Goal: Task Accomplishment & Management: Use online tool/utility

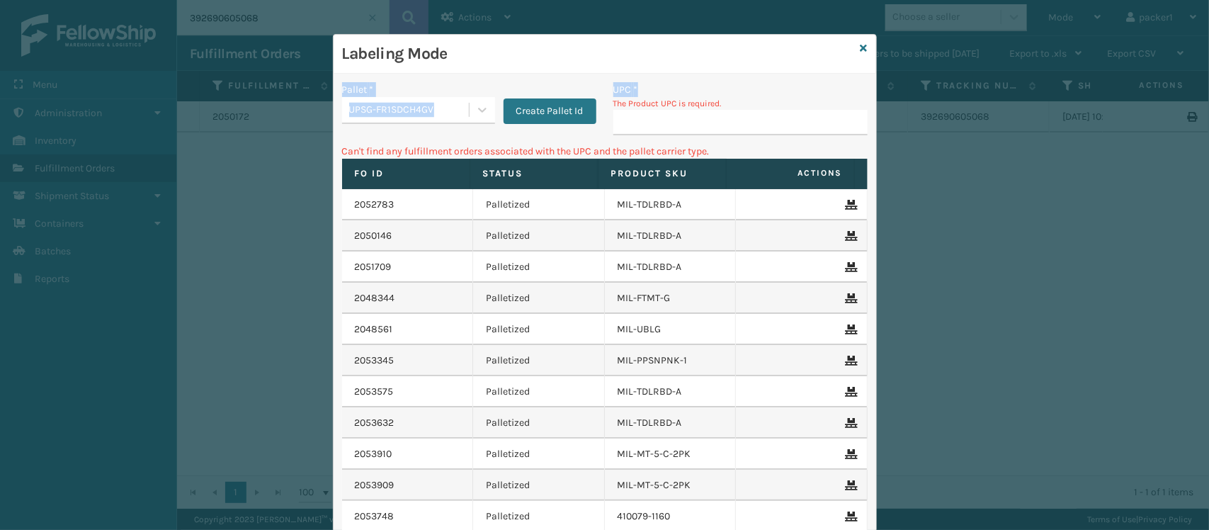
click at [710, 89] on div "Labeling Mode Pallet * UPSG-FR1SDCH4GV Create Pallet Id UPC * The Product UPC i…" at bounding box center [605, 342] width 542 height 614
click at [705, 130] on input "UPC *" at bounding box center [740, 122] width 254 height 25
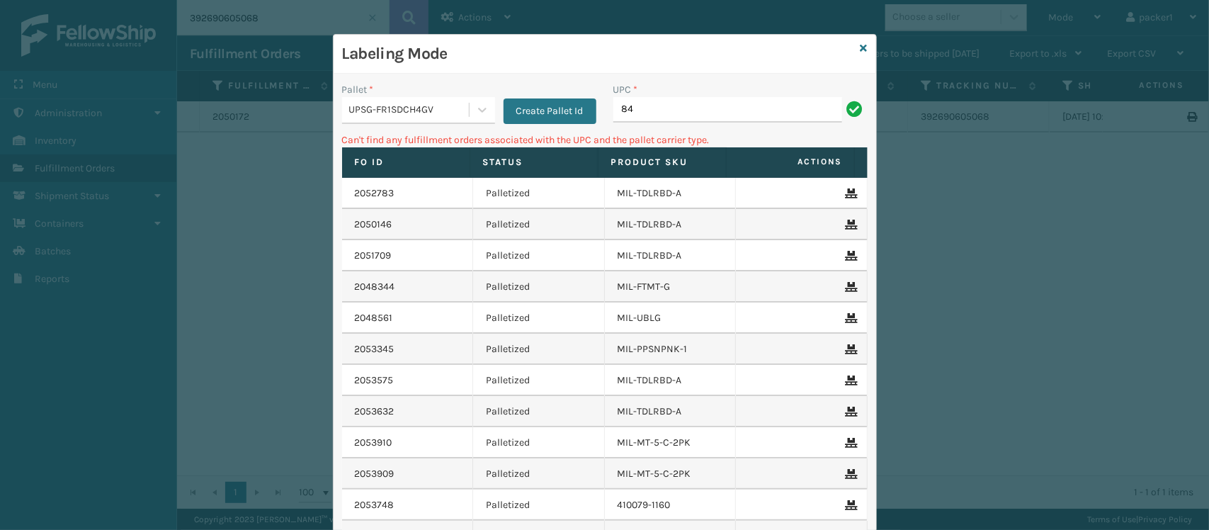
type input "8"
type input "410079-1160"
type input "4"
type input "8"
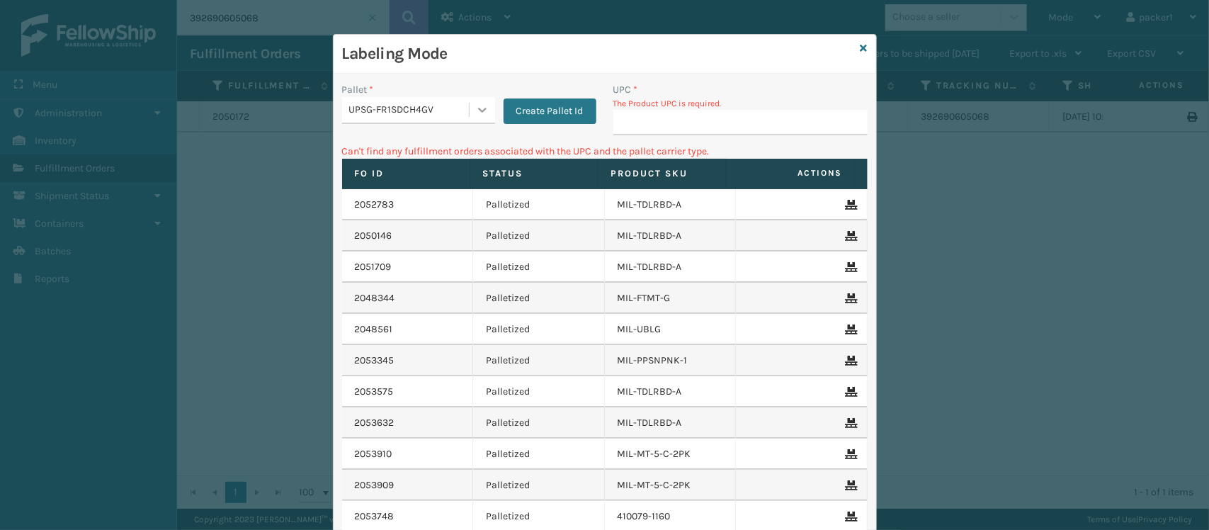
click at [477, 98] on div at bounding box center [481, 109] width 25 height 25
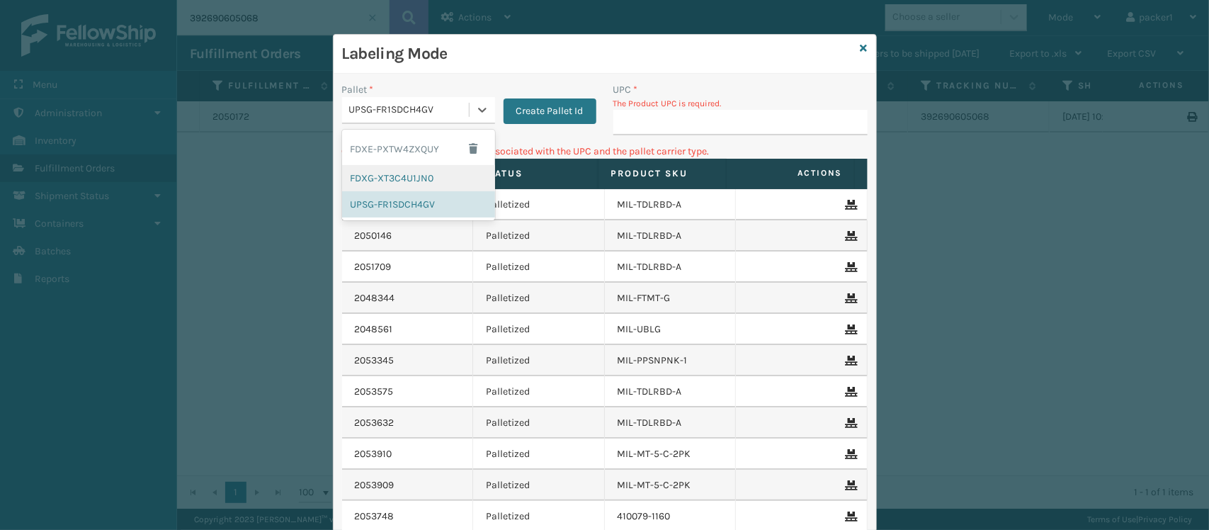
click at [431, 173] on div "FDXG-XT3C4U1JN0" at bounding box center [418, 178] width 153 height 26
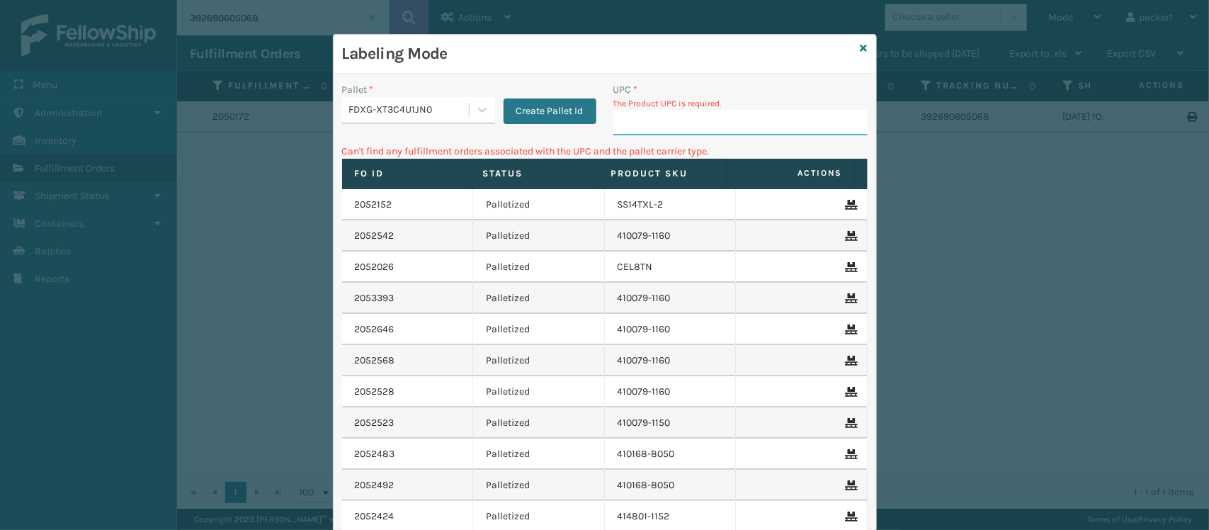
click at [632, 118] on input "UPC *" at bounding box center [740, 122] width 254 height 25
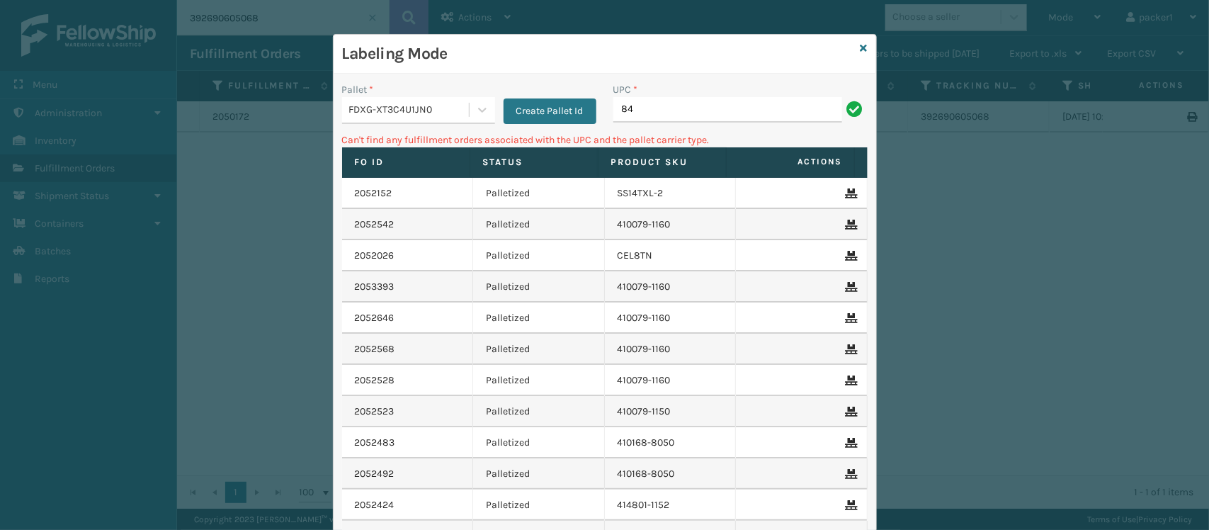
type input "8"
type input "MIL-FTMT-G"
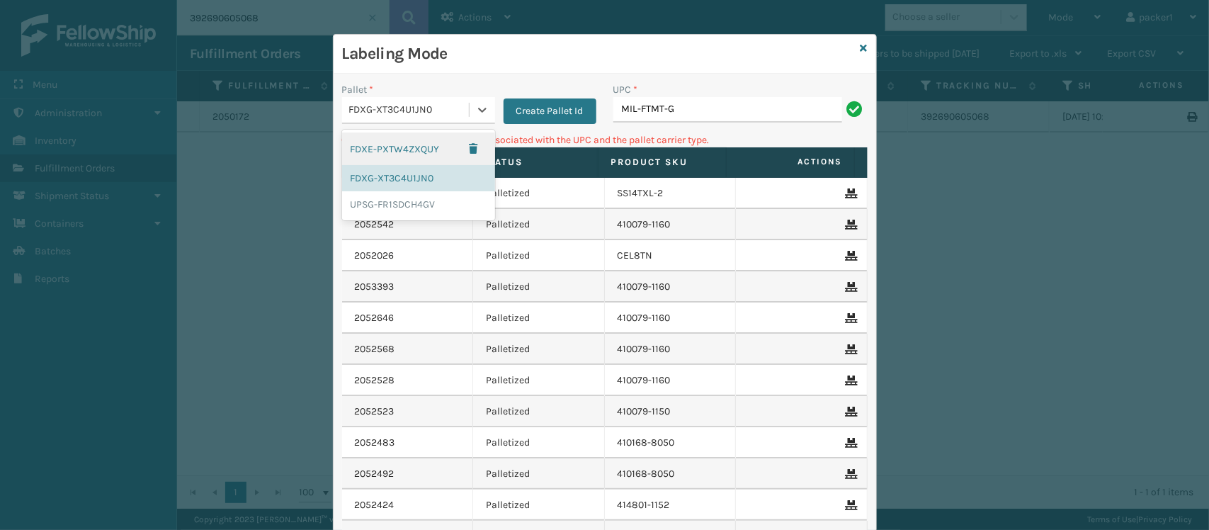
click at [458, 113] on div "FDXG-XT3C4U1JN0" at bounding box center [409, 110] width 121 height 15
click at [413, 207] on div "UPSG-FR1SDCH4GV" at bounding box center [418, 204] width 153 height 26
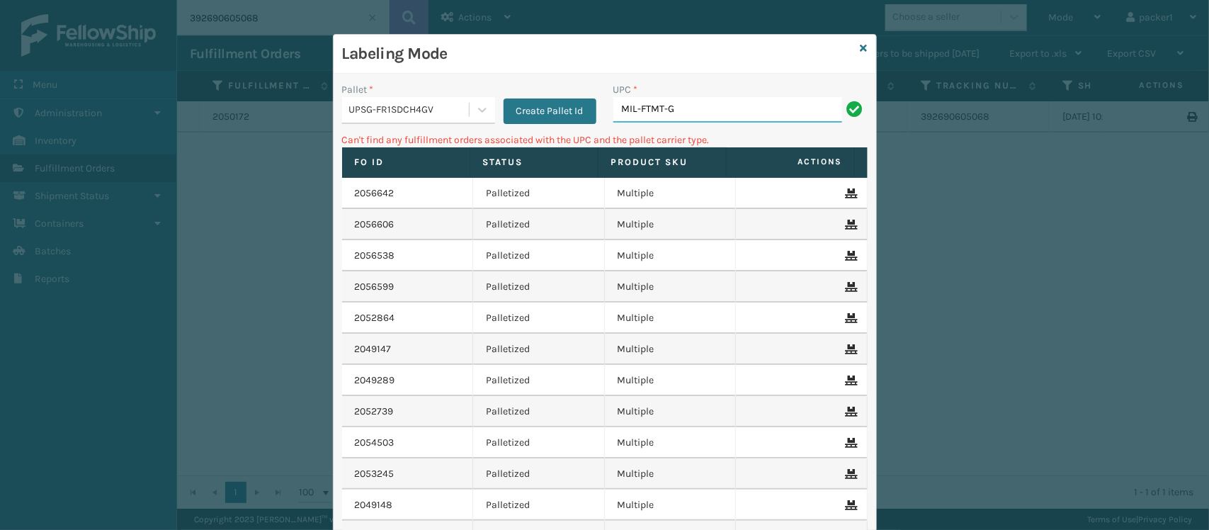
click at [694, 113] on input "MIL-FTMT-G" at bounding box center [727, 109] width 229 height 25
type input "M"
type input "8"
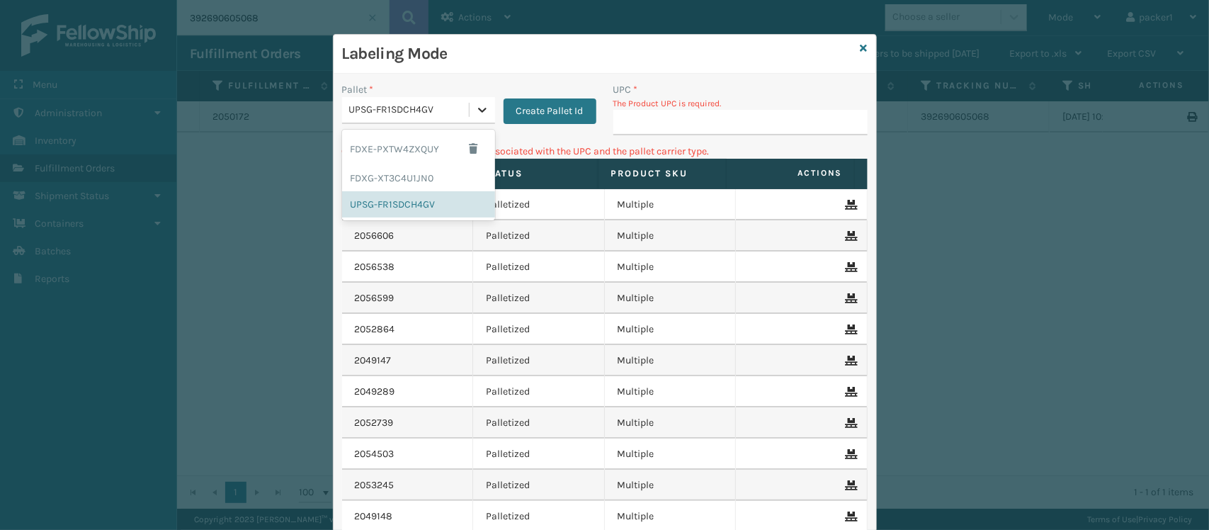
click at [475, 117] on icon at bounding box center [482, 110] width 14 height 14
click at [440, 169] on div "FDXG-XT3C4U1JN0" at bounding box center [418, 178] width 153 height 26
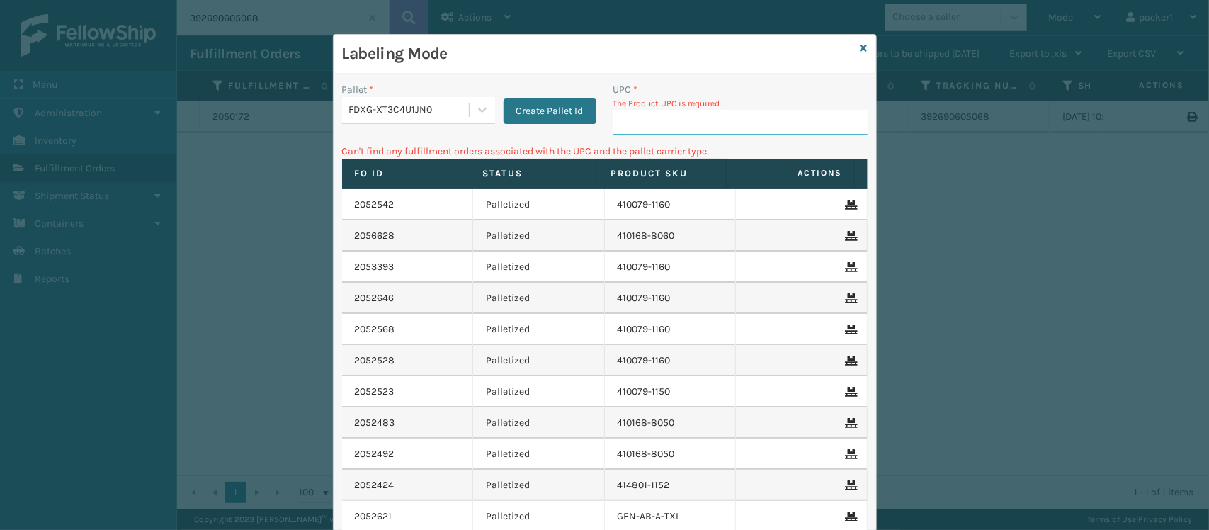
click at [634, 131] on input "UPC *" at bounding box center [740, 122] width 254 height 25
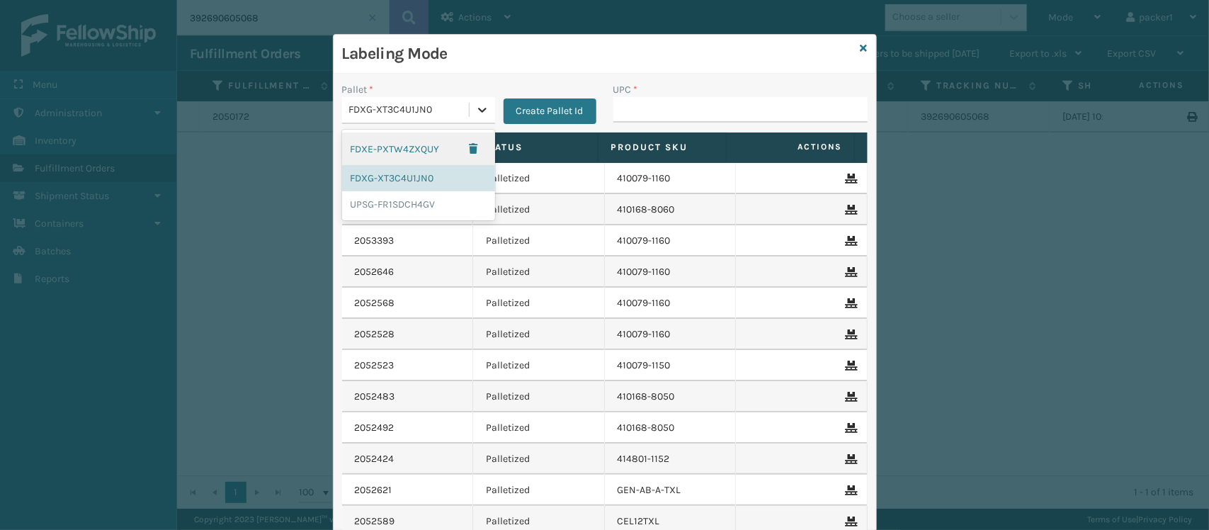
click at [475, 107] on icon at bounding box center [482, 110] width 14 height 14
click at [448, 203] on div "UPSG-FR1SDCH4GV" at bounding box center [418, 204] width 153 height 26
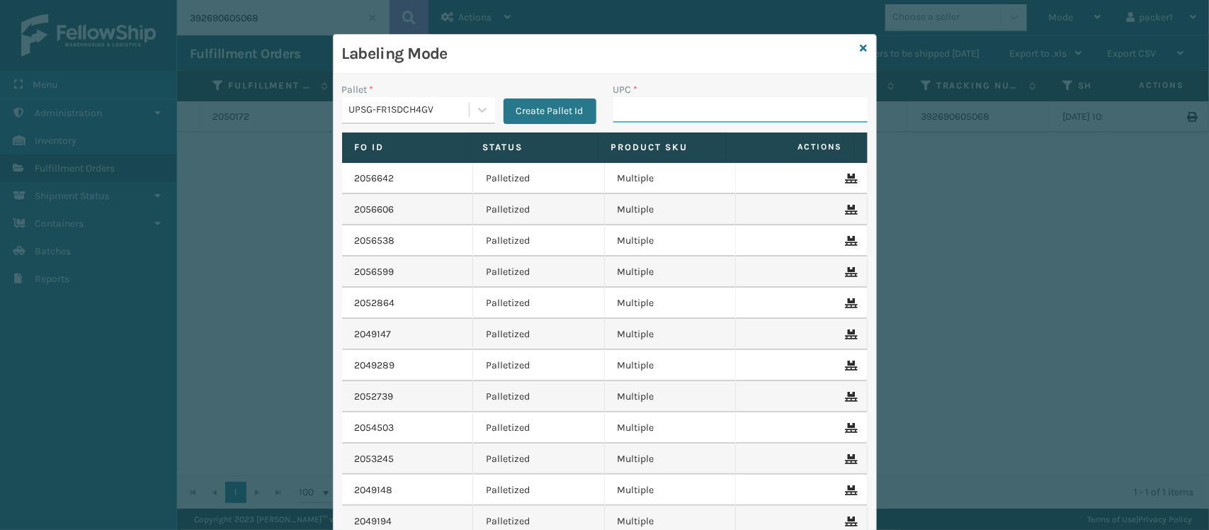
click at [688, 98] on input "UPC *" at bounding box center [740, 109] width 254 height 25
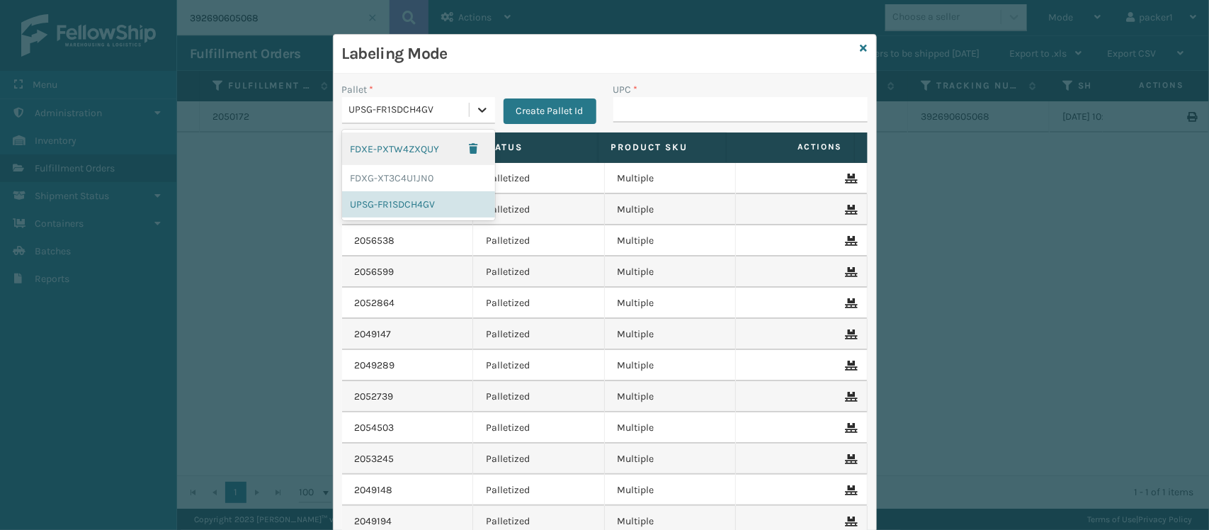
click at [483, 115] on div at bounding box center [481, 109] width 25 height 25
click at [427, 176] on div "FDXG-XT3C4U1JN0" at bounding box center [418, 178] width 153 height 26
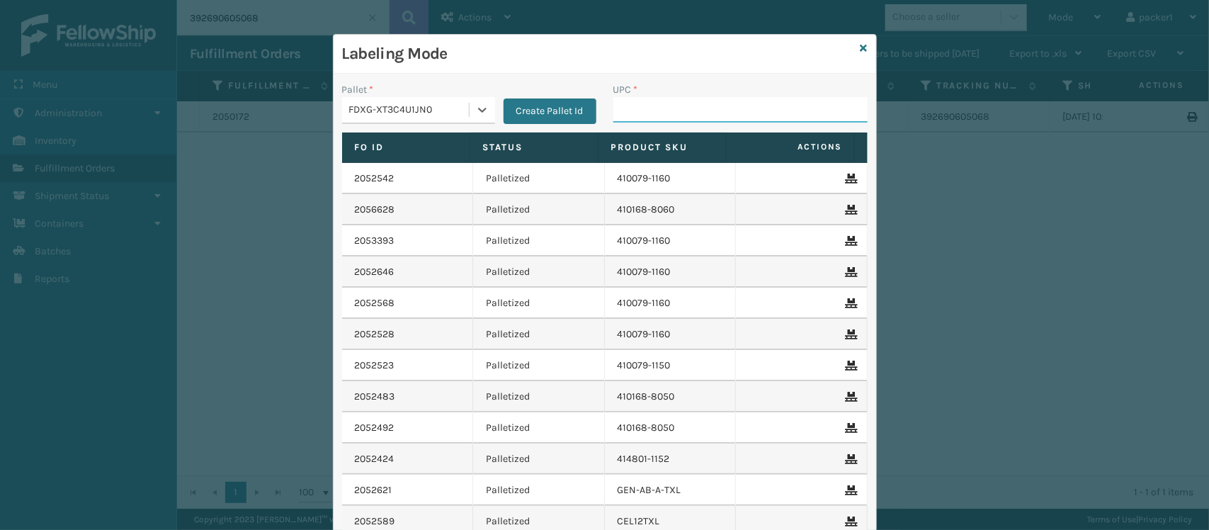
click at [708, 101] on input "UPC *" at bounding box center [740, 109] width 254 height 25
